Goal: Information Seeking & Learning: Check status

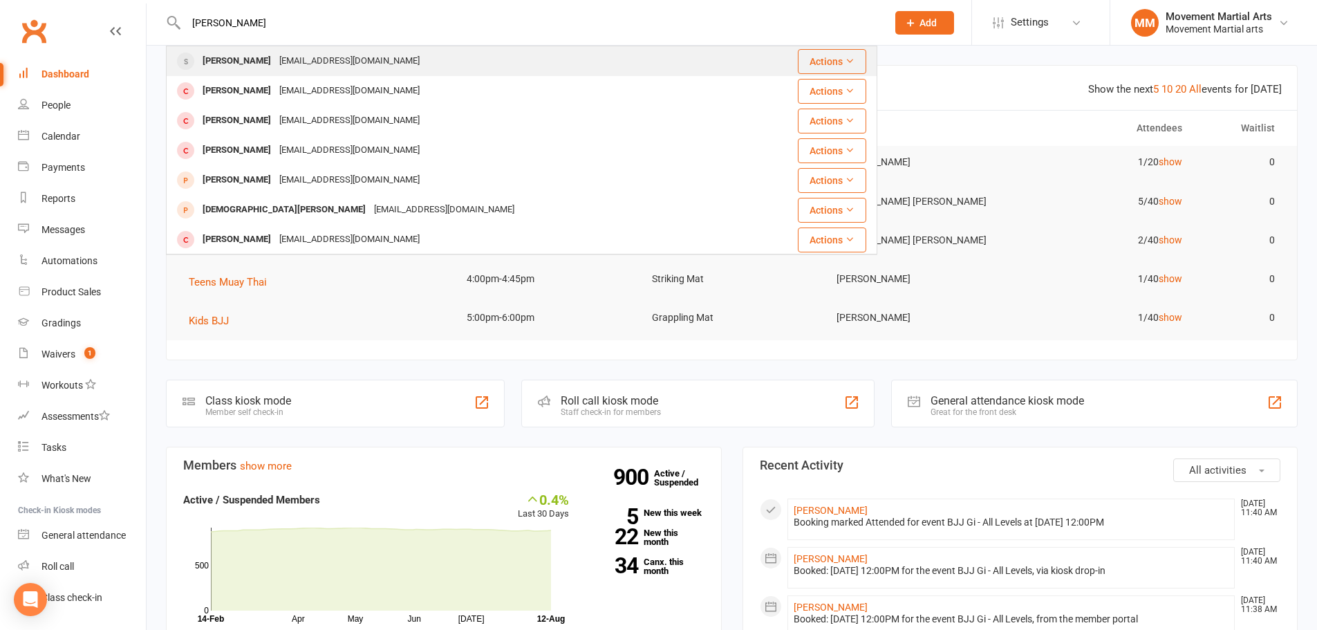
type input "[PERSON_NAME]"
click at [275, 58] on div "[EMAIL_ADDRESS][DOMAIN_NAME]" at bounding box center [349, 61] width 149 height 20
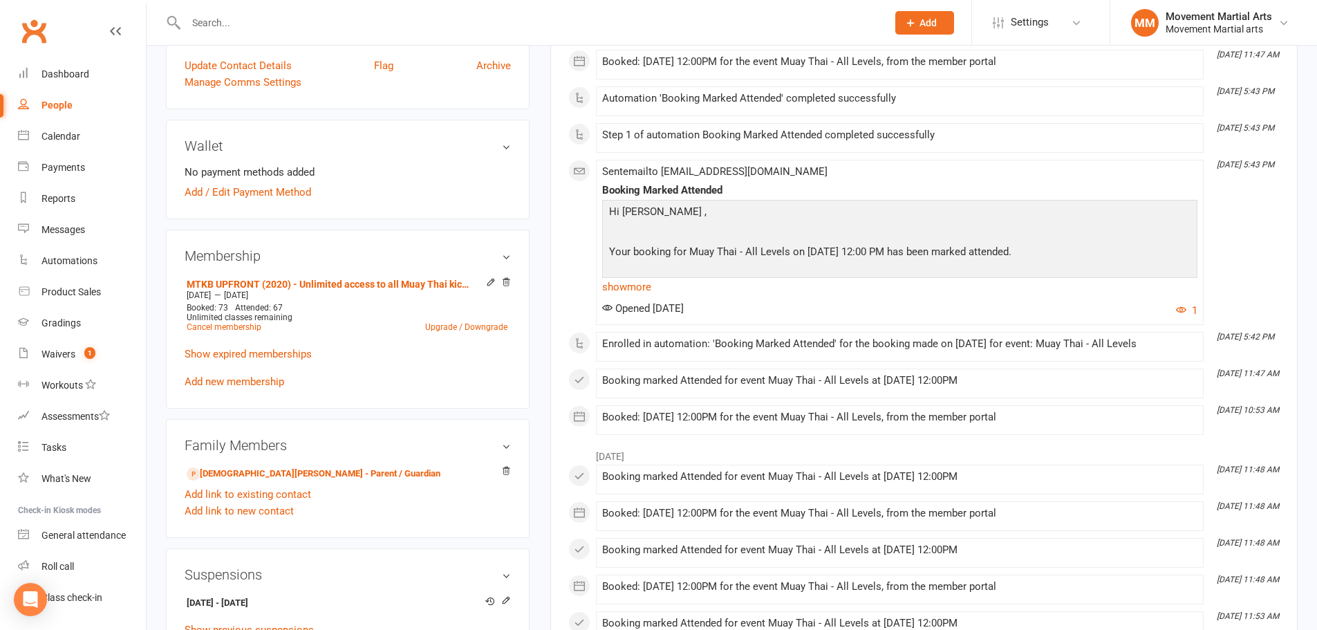
scroll to position [323, 0]
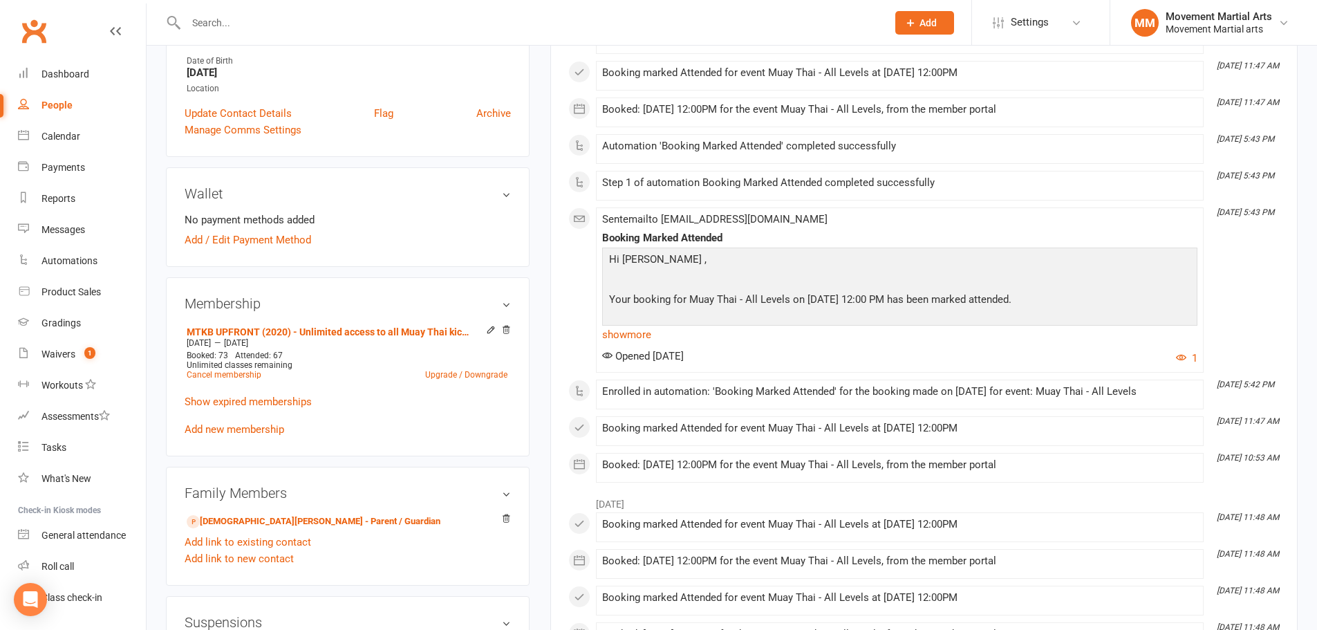
click at [305, 21] on input "text" at bounding box center [529, 22] width 695 height 19
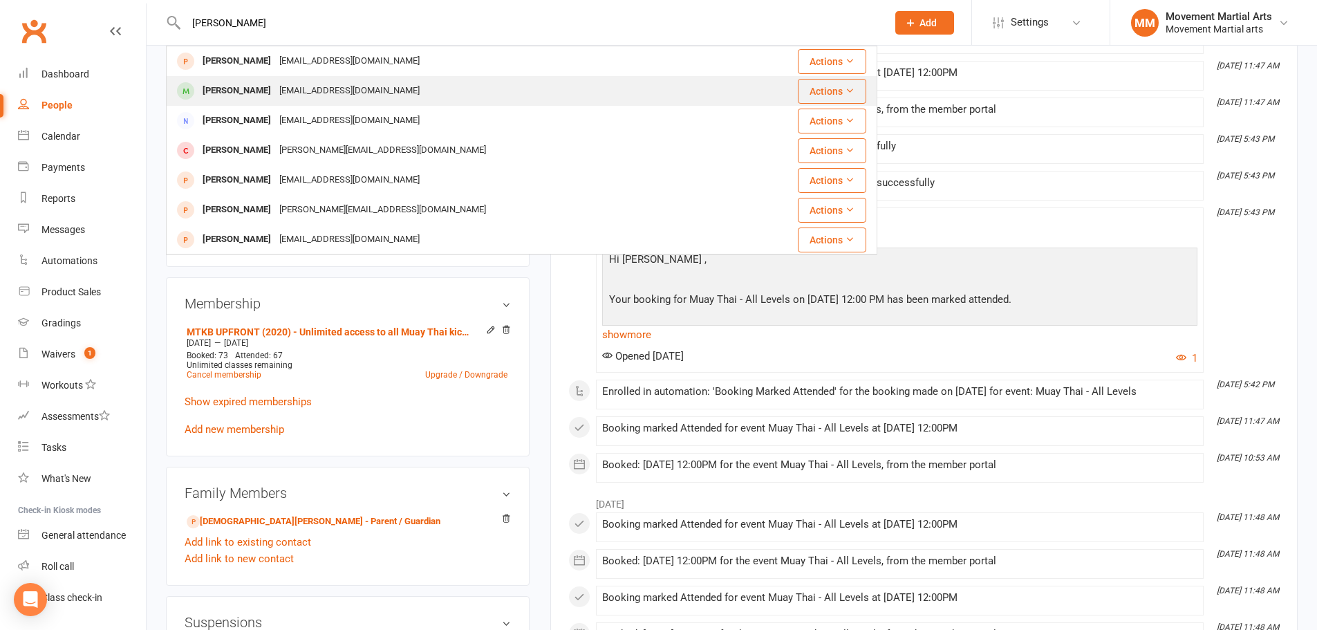
type input "[PERSON_NAME]"
click at [329, 87] on div "[EMAIL_ADDRESS][DOMAIN_NAME]" at bounding box center [349, 91] width 149 height 20
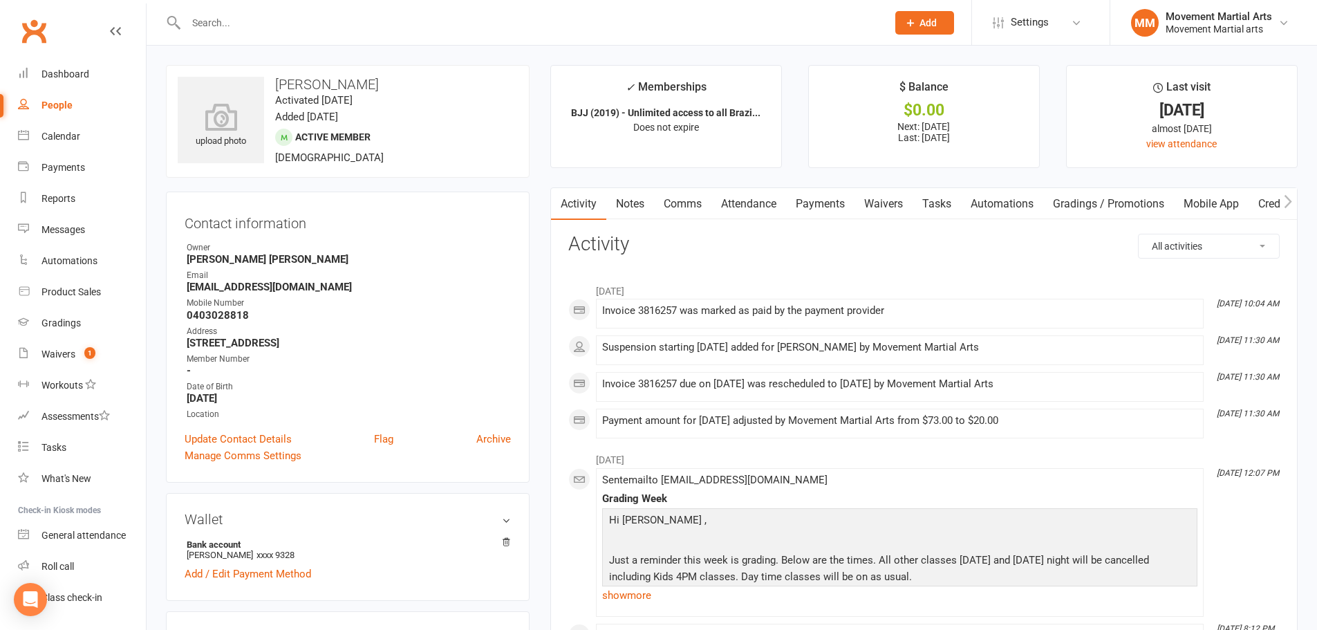
click at [815, 203] on link "Payments" at bounding box center [820, 204] width 68 height 32
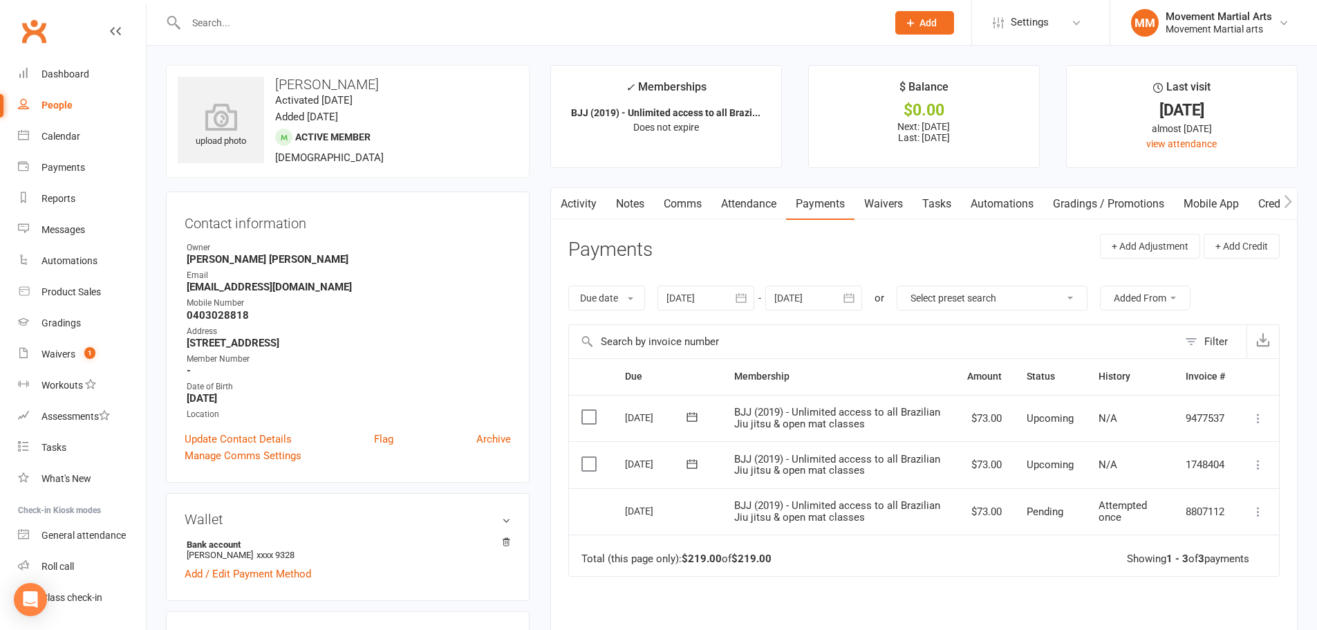
click at [705, 297] on div at bounding box center [705, 298] width 97 height 25
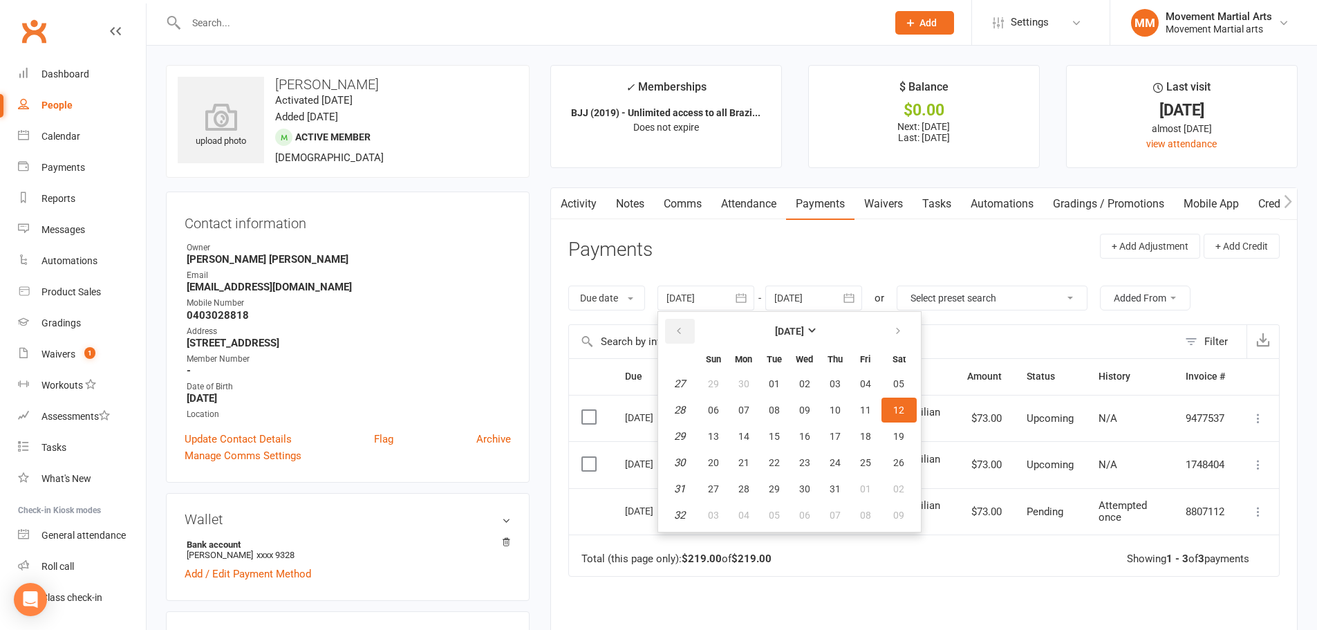
click at [679, 326] on icon "button" at bounding box center [679, 331] width 10 height 11
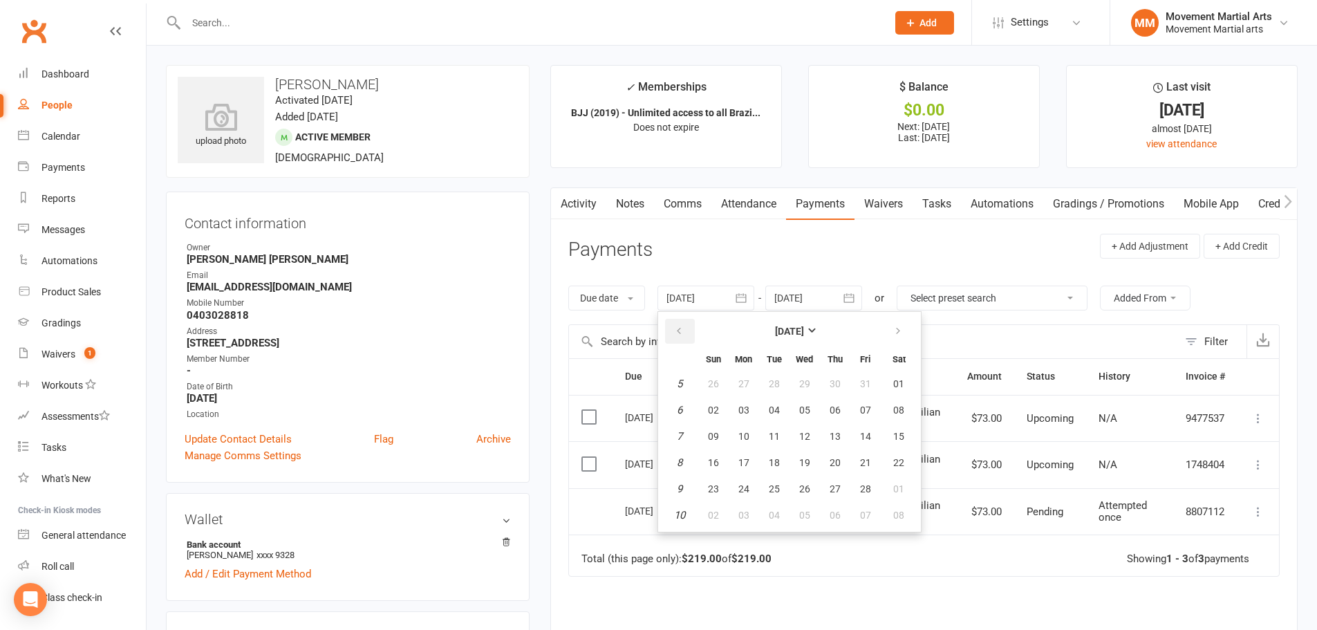
click at [679, 326] on icon "button" at bounding box center [679, 331] width 10 height 11
click at [726, 390] on button "01" at bounding box center [713, 383] width 29 height 25
type input "[DATE]"
